Goal: Task Accomplishment & Management: Use online tool/utility

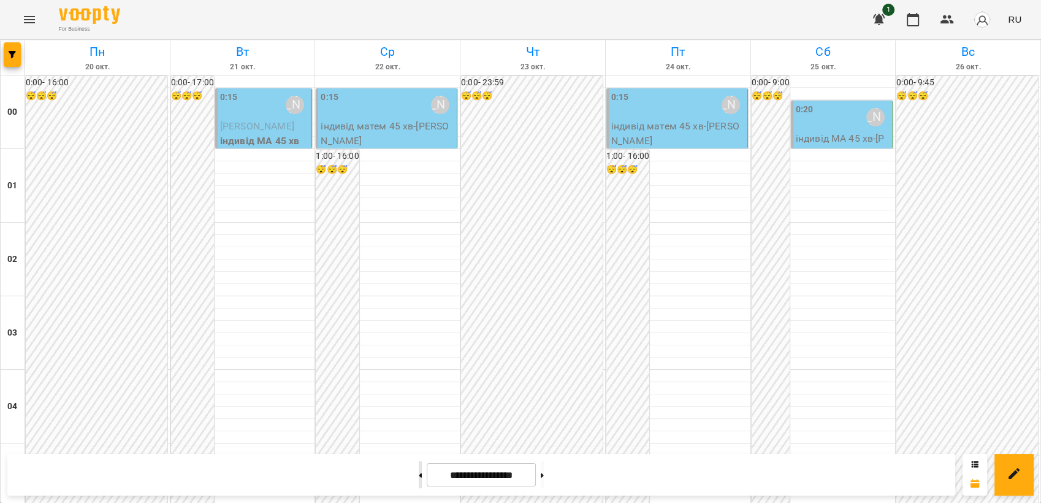
click at [419, 478] on button at bounding box center [420, 474] width 3 height 27
type input "**********"
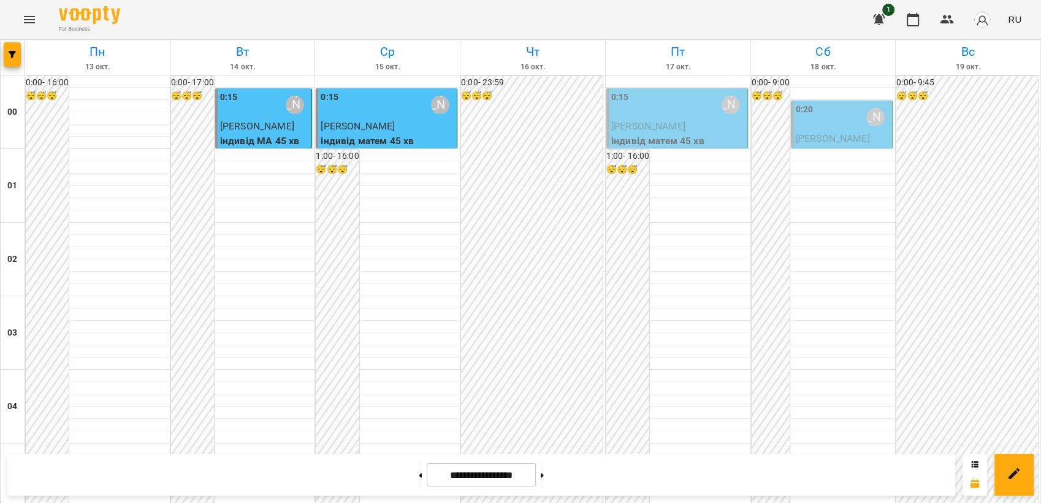
scroll to position [1393, 0]
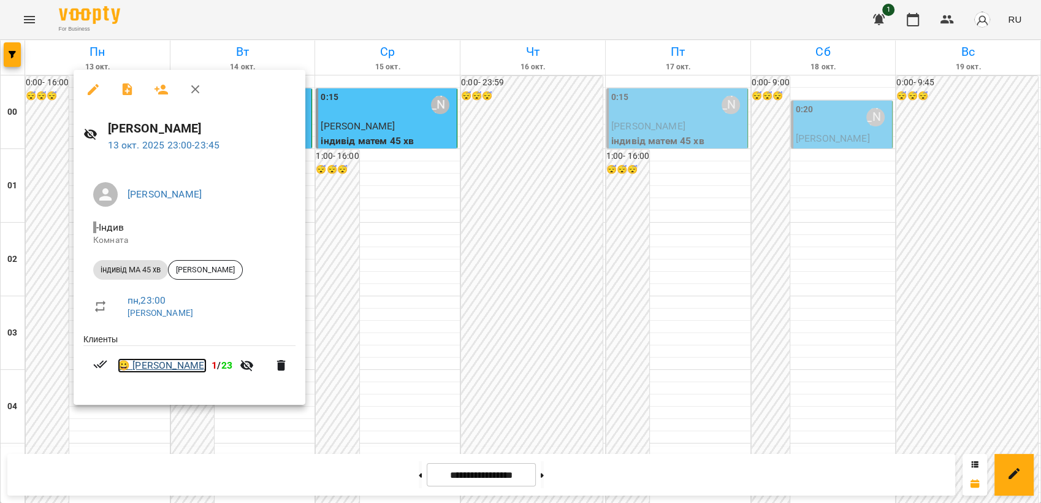
click at [162, 368] on link "😀 [PERSON_NAME]" at bounding box center [162, 365] width 89 height 15
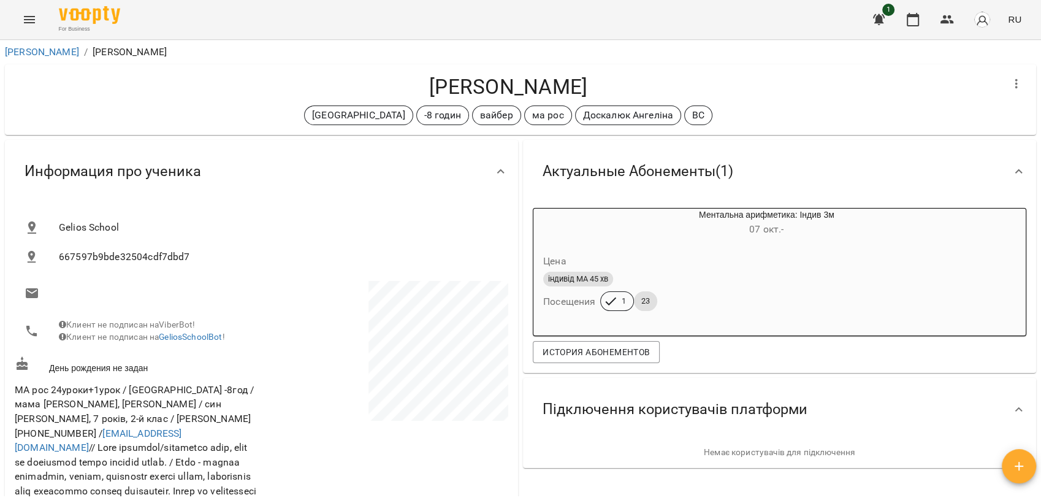
drag, startPoint x: 429, startPoint y: 88, endPoint x: 602, endPoint y: 90, distance: 172.9
click at [602, 90] on h4 "[PERSON_NAME]" at bounding box center [508, 86] width 987 height 25
drag, startPoint x: 602, startPoint y: 90, endPoint x: 510, endPoint y: 91, distance: 92.0
copy h4 "[PERSON_NAME]"
click at [30, 22] on icon "Menu" at bounding box center [29, 19] width 11 height 7
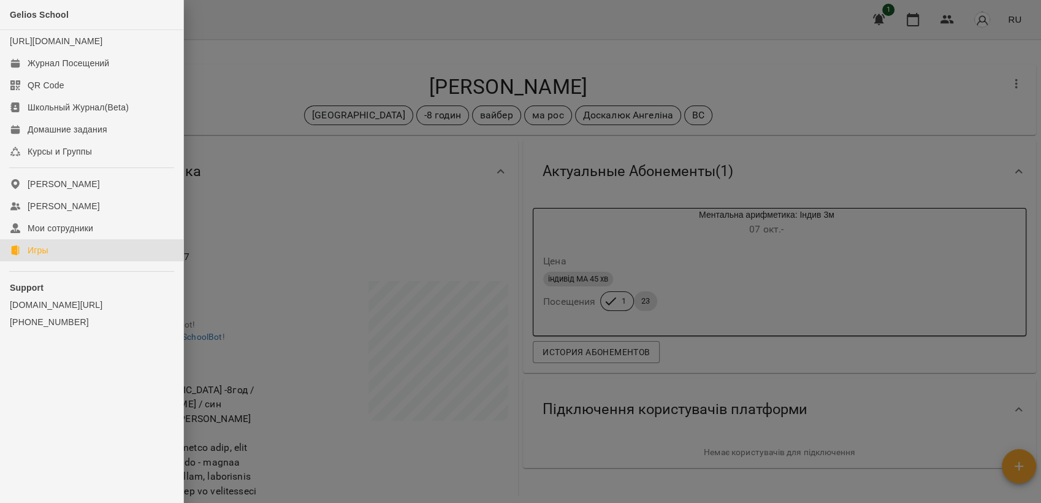
click at [66, 261] on link "Игры" at bounding box center [91, 250] width 183 height 22
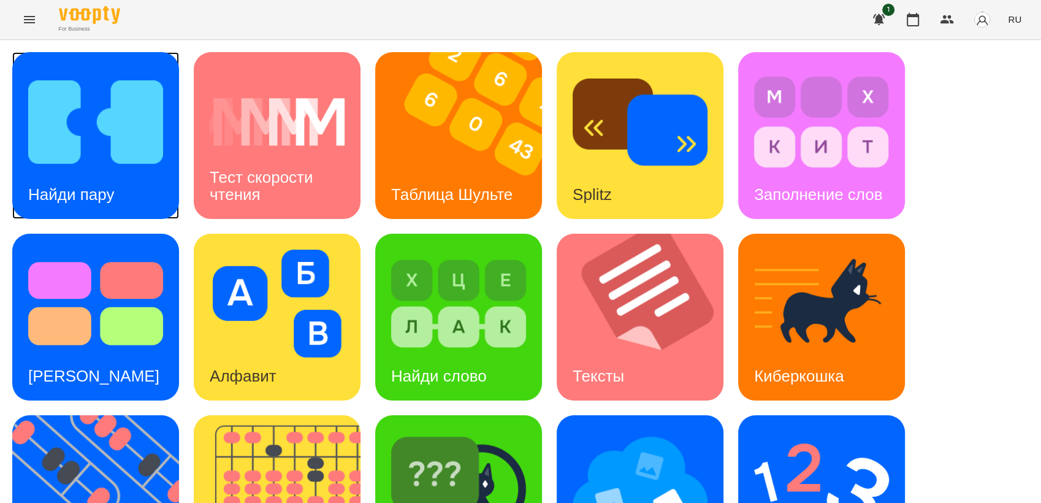
click at [59, 153] on img at bounding box center [95, 122] width 135 height 108
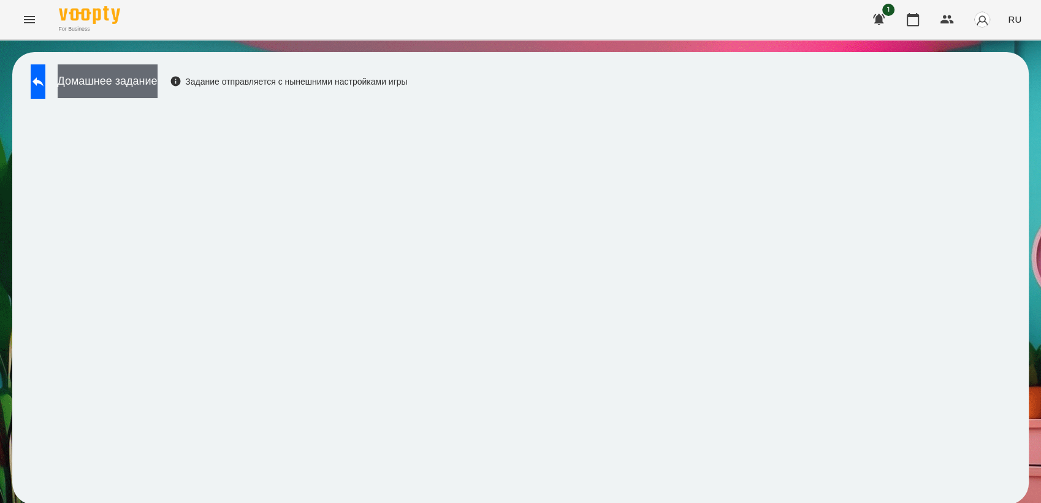
click at [125, 90] on button "Домашнее задание" at bounding box center [108, 81] width 100 height 34
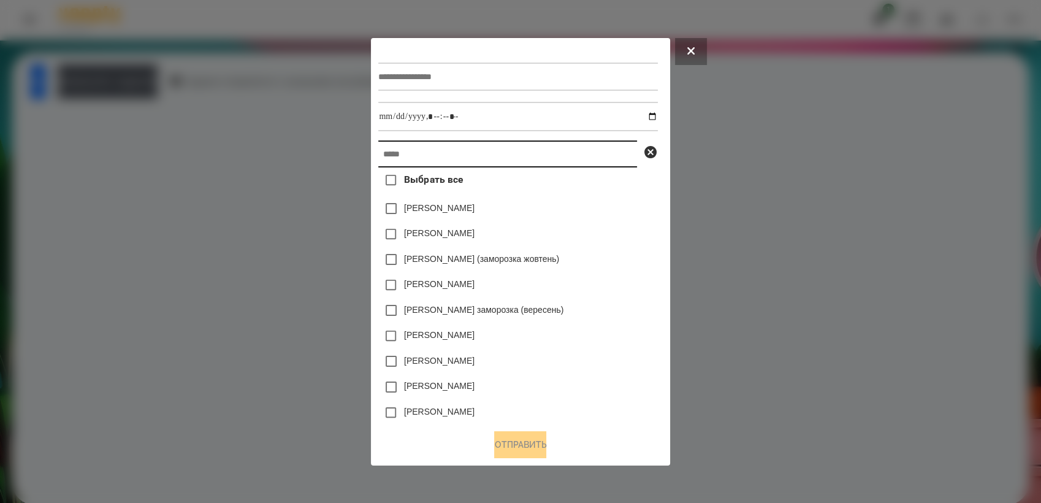
click at [408, 156] on input "text" at bounding box center [507, 153] width 259 height 27
paste input "**********"
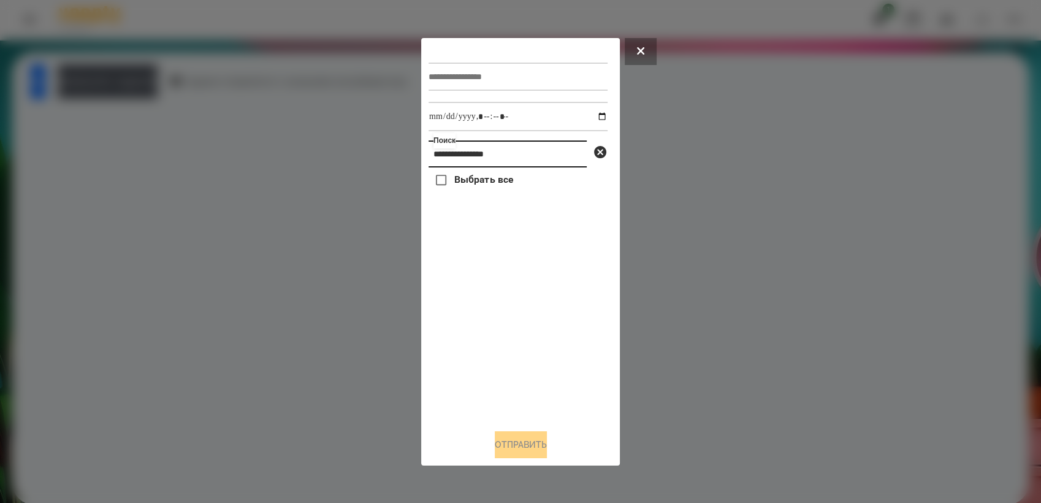
type input "**********"
click at [646, 47] on button at bounding box center [641, 51] width 32 height 27
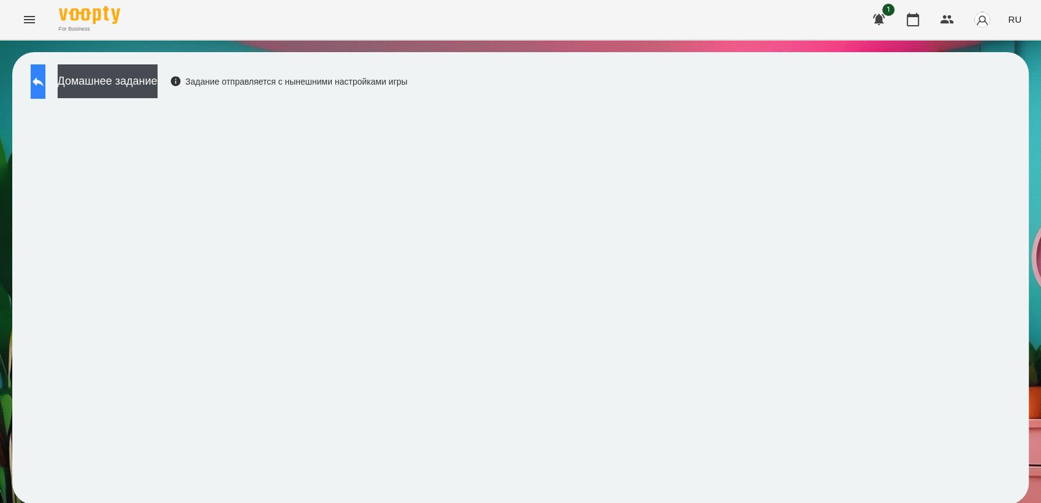
click at [44, 82] on icon at bounding box center [37, 81] width 11 height 9
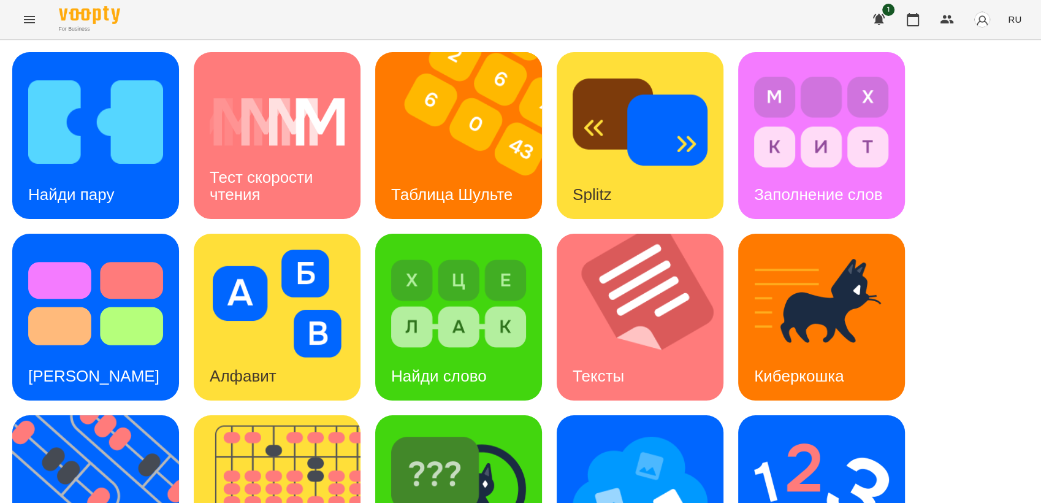
scroll to position [68, 0]
click at [35, 21] on icon "Menu" at bounding box center [29, 19] width 15 height 15
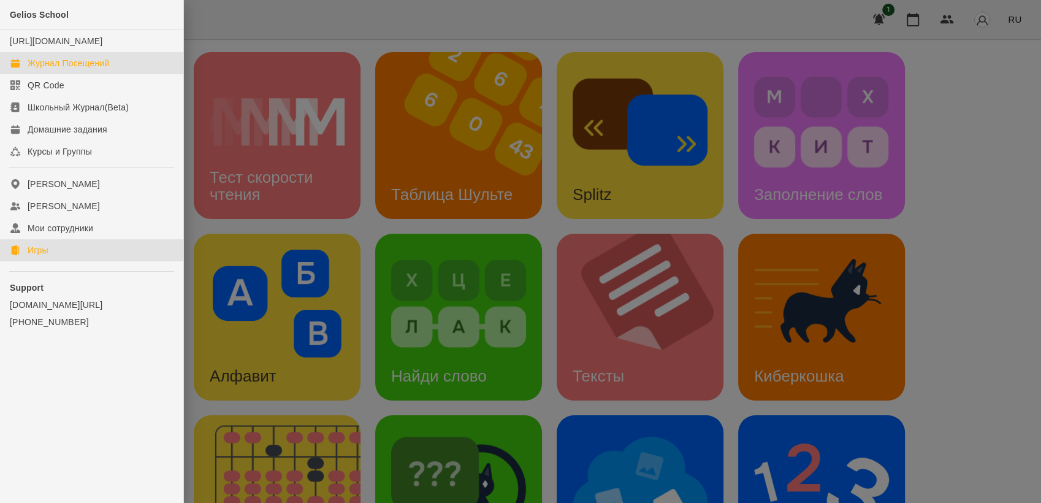
click at [102, 69] on div "Журнал Посещений" at bounding box center [69, 63] width 82 height 12
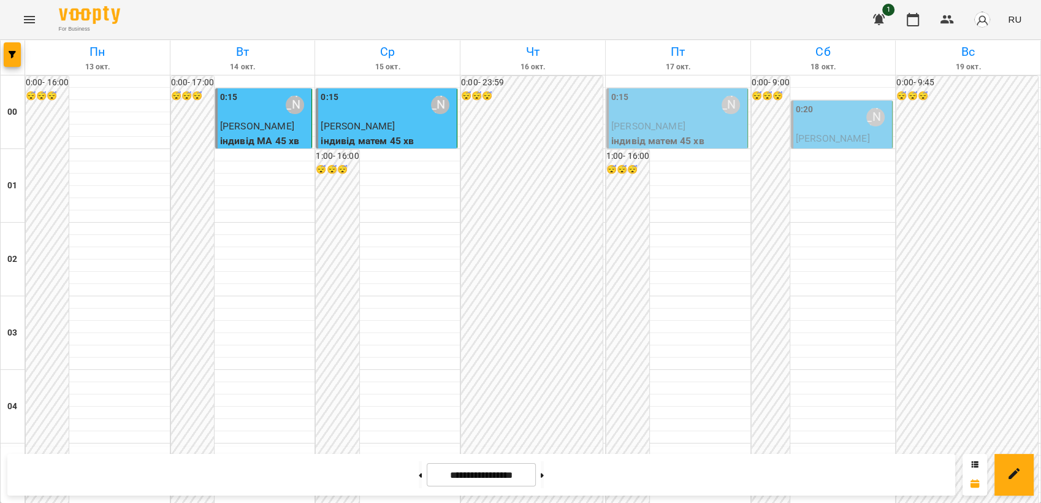
scroll to position [1121, 0]
